Goal: Task Accomplishment & Management: Manage account settings

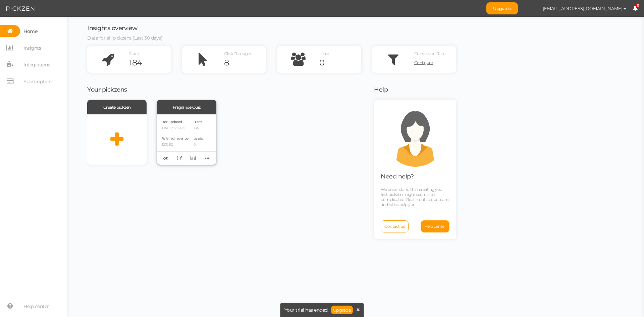
click at [186, 135] on div "Last updated [DATE] 9:25 AM Referred revenue $232.92" at bounding box center [174, 140] width 27 height 42
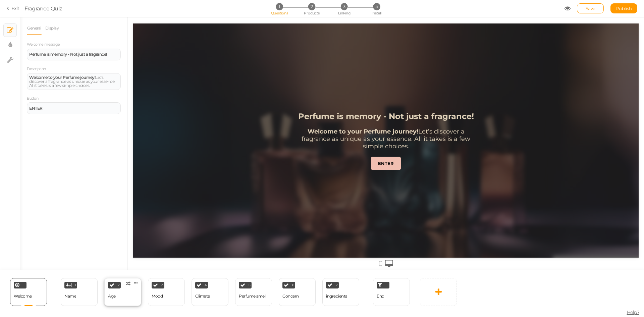
click at [127, 294] on div "2 Age × Define the conditions to show this slide. Clone Change type Delete" at bounding box center [122, 292] width 37 height 28
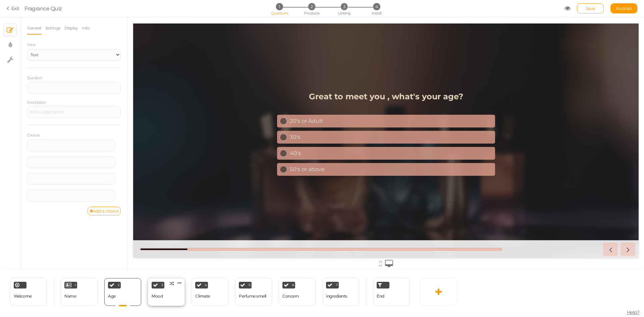
click at [160, 294] on div "Mood" at bounding box center [157, 296] width 11 height 5
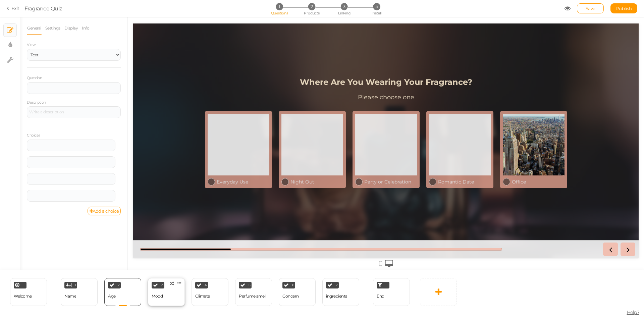
select select "2"
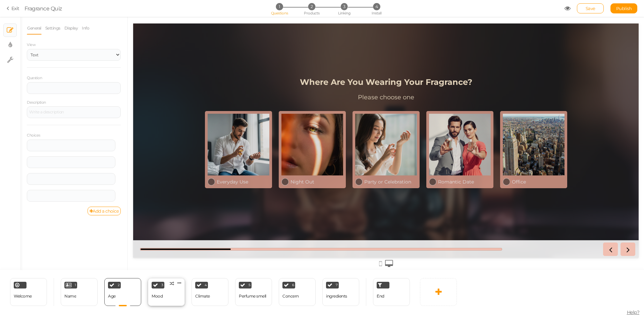
select select "1"
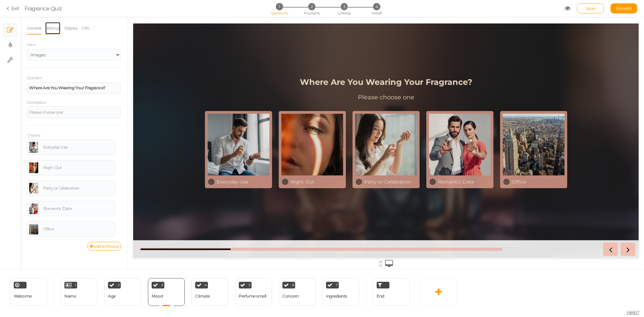
click at [51, 27] on link "Settings" at bounding box center [53, 28] width 16 height 13
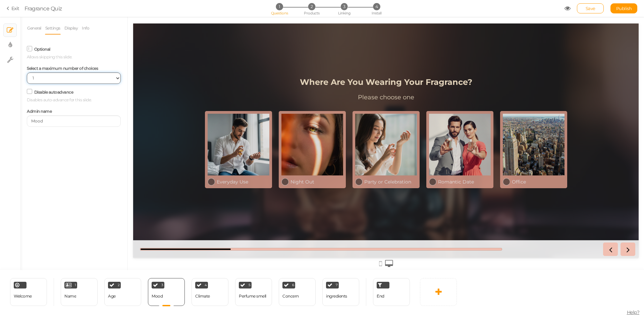
click at [44, 79] on select "No limit 1 2 3 4 5 6 7 8 9 10" at bounding box center [74, 77] width 94 height 11
click at [30, 52] on div "Optional Allows skipping this slide." at bounding box center [74, 52] width 94 height 16
click at [29, 49] on icon at bounding box center [29, 49] width 3 height 0
click at [0, 0] on input "Optional" at bounding box center [0, 0] width 0 height 0
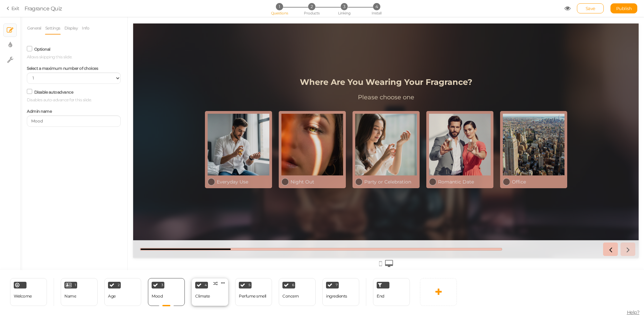
click at [210, 287] on div "4 Climate × Define the conditions to show this slide. Clone Change type Delete" at bounding box center [210, 292] width 37 height 28
select select "2"
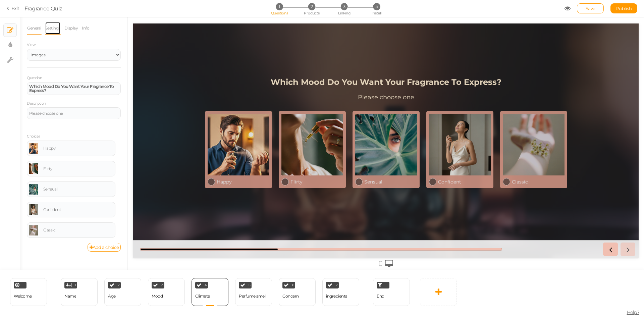
click at [50, 26] on link "Settings" at bounding box center [53, 28] width 16 height 13
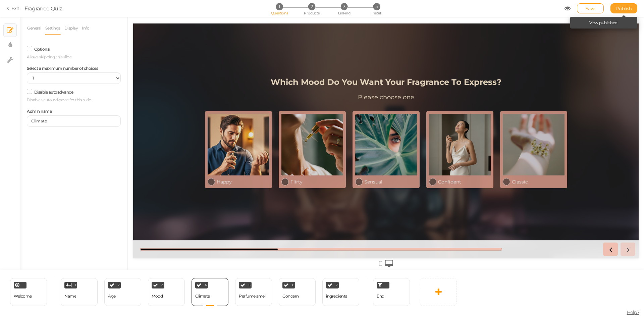
click at [619, 9] on span "Publish" at bounding box center [624, 8] width 16 height 5
